Goal: Obtain resource: Download file/media

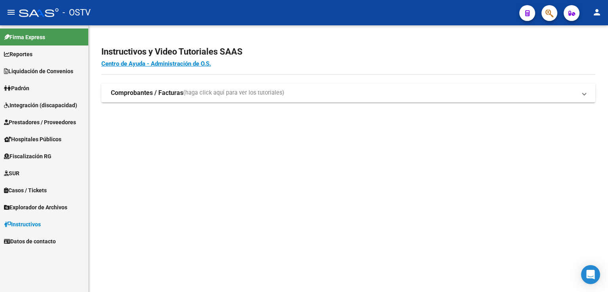
click at [36, 74] on span "Liquidación de Convenios" at bounding box center [38, 71] width 69 height 9
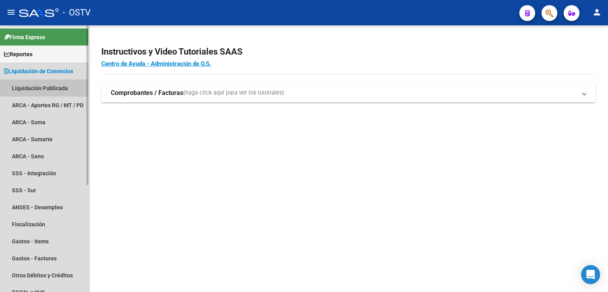
click at [40, 89] on link "Liquidación Publicada" at bounding box center [44, 88] width 88 height 17
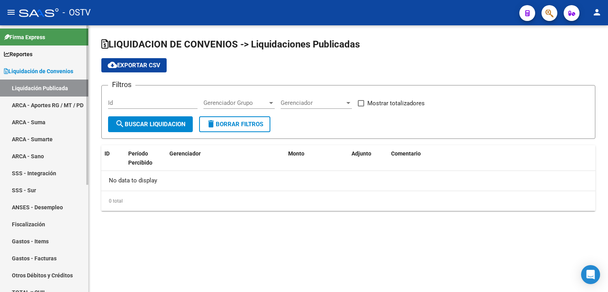
checkbox input "true"
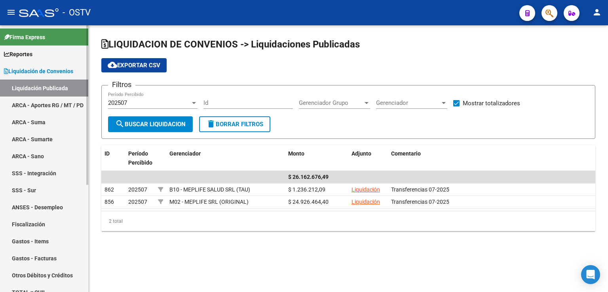
click at [31, 100] on link "ARCA - Aportes RG / MT / PD" at bounding box center [44, 105] width 88 height 17
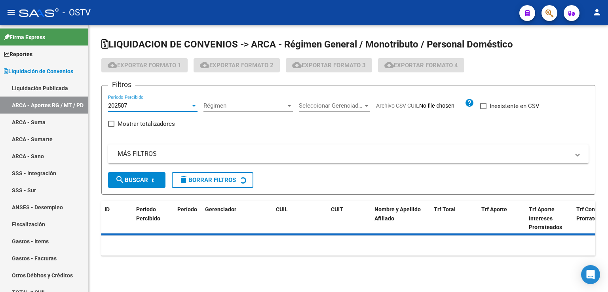
click at [193, 106] on div at bounding box center [193, 105] width 7 height 6
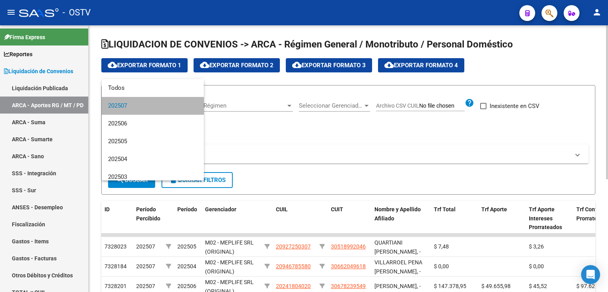
click at [193, 106] on mat-option "202507" at bounding box center [153, 106] width 102 height 18
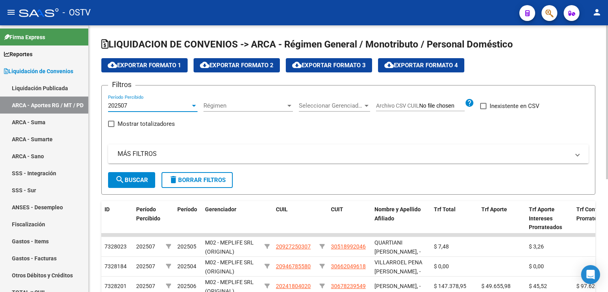
click at [288, 107] on div at bounding box center [289, 105] width 7 height 6
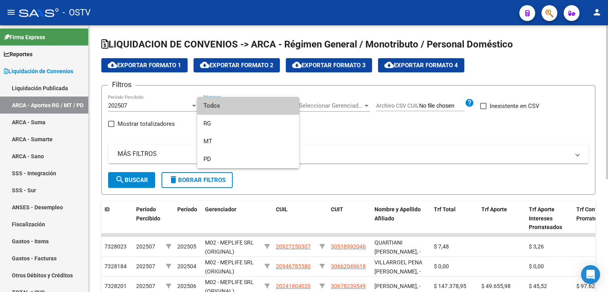
click at [288, 107] on span "Todos" at bounding box center [247, 106] width 89 height 18
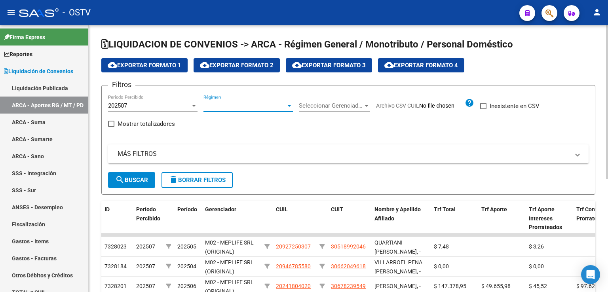
click at [368, 105] on div at bounding box center [366, 105] width 7 height 6
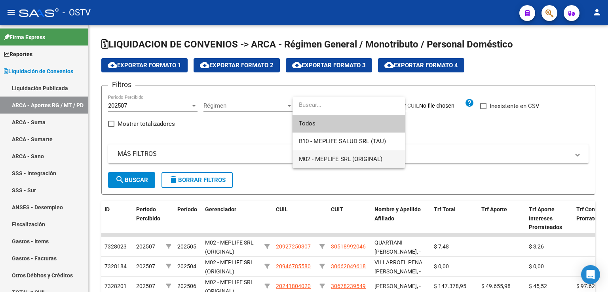
click at [361, 154] on span "M02 - MEPLIFE SRL (ORIGINAL)" at bounding box center [349, 159] width 100 height 18
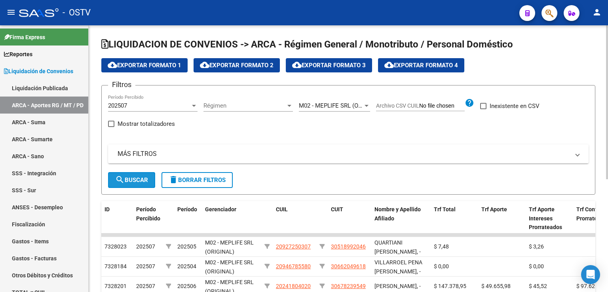
click at [138, 178] on span "search Buscar" at bounding box center [131, 179] width 33 height 7
click at [422, 65] on span "cloud_download Exportar Formato 4" at bounding box center [421, 65] width 74 height 7
